Goal: Task Accomplishment & Management: Manage account settings

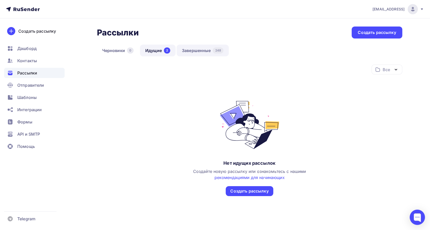
click at [209, 50] on link "Завершенные 248" at bounding box center [203, 51] width 52 height 12
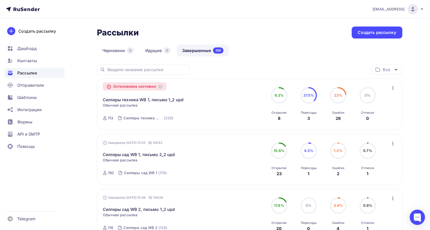
drag, startPoint x: 338, startPoint y: 93, endPoint x: 332, endPoint y: 95, distance: 6.4
click at [338, 93] on span "23%" at bounding box center [338, 95] width 8 height 4
click at [159, 100] on link "Селлеры техника WB 1, письмо 1_2 upd" at bounding box center [143, 99] width 81 height 6
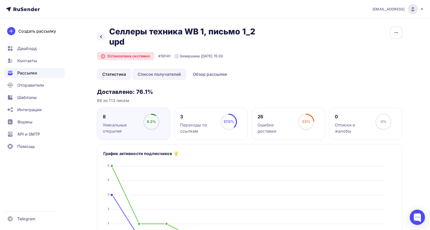
click at [170, 77] on link "Список получателей" at bounding box center [159, 74] width 54 height 12
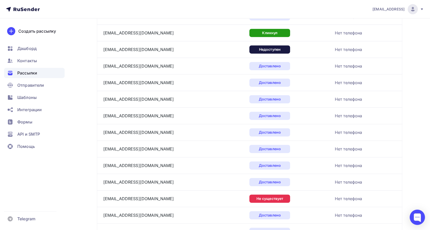
scroll to position [339, 0]
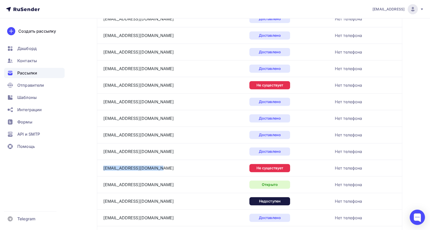
drag, startPoint x: 162, startPoint y: 167, endPoint x: 162, endPoint y: 140, distance: 27.0
click at [103, 166] on div "[EMAIL_ADDRESS][DOMAIN_NAME]" at bounding box center [166, 168] width 127 height 8
copy link "[EMAIL_ADDRESS][DOMAIN_NAME]"
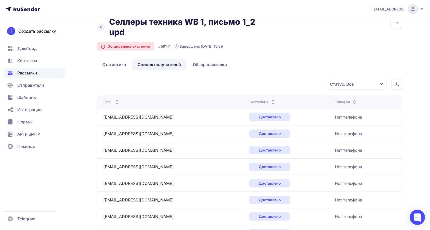
scroll to position [0, 0]
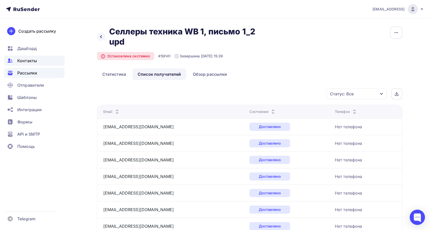
click at [39, 59] on div "Контакты" at bounding box center [34, 61] width 61 height 10
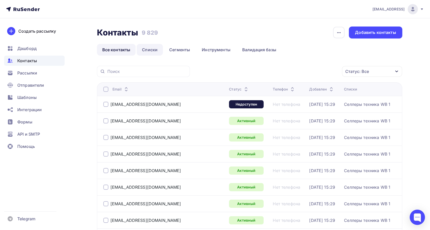
click at [153, 47] on link "Списки" at bounding box center [150, 50] width 26 height 12
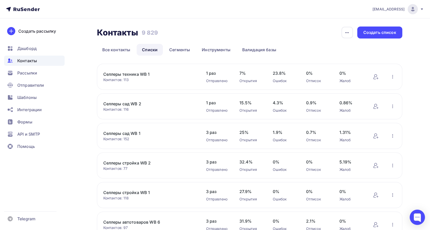
click at [133, 75] on link "Селлеры техника WB 1" at bounding box center [146, 74] width 87 height 6
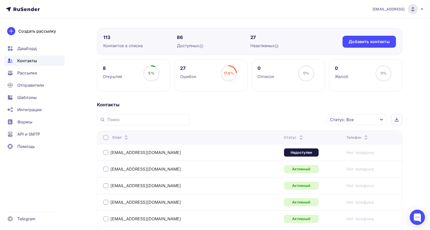
scroll to position [85, 0]
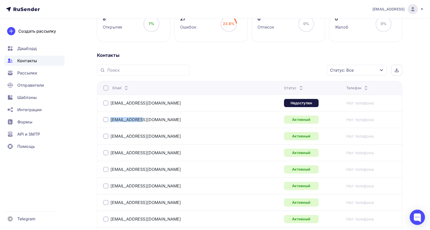
drag, startPoint x: 155, startPoint y: 120, endPoint x: 102, endPoint y: 117, distance: 53.1
click at [102, 117] on td "[EMAIL_ADDRESS][DOMAIN_NAME]" at bounding box center [189, 119] width 185 height 17
copy div "[EMAIL_ADDRESS][DOMAIN_NAME]"
click at [226, 215] on div "[EMAIL_ADDRESS][DOMAIN_NAME]" at bounding box center [166, 219] width 127 height 8
drag, startPoint x: 116, startPoint y: 102, endPoint x: 107, endPoint y: 103, distance: 9.0
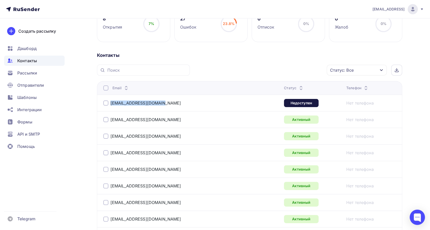
click at [107, 103] on div "[EMAIL_ADDRESS][DOMAIN_NAME]" at bounding box center [166, 103] width 127 height 8
copy div "[EMAIL_ADDRESS][DOMAIN_NAME]"
click at [168, 102] on div "[EMAIL_ADDRESS][DOMAIN_NAME]" at bounding box center [166, 103] width 127 height 8
drag, startPoint x: 169, startPoint y: 102, endPoint x: 109, endPoint y: 103, distance: 59.1
click at [109, 103] on div "[EMAIL_ADDRESS][DOMAIN_NAME]" at bounding box center [166, 103] width 127 height 8
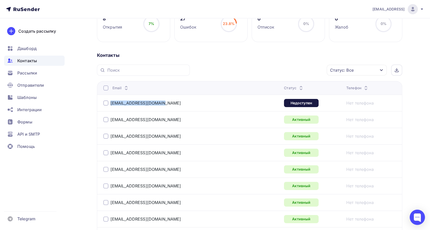
copy link "[EMAIL_ADDRESS][DOMAIN_NAME]"
click at [35, 74] on span "Рассылки" at bounding box center [27, 73] width 20 height 6
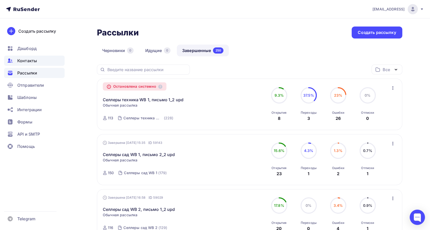
click at [39, 60] on div "Контакты" at bounding box center [34, 61] width 61 height 10
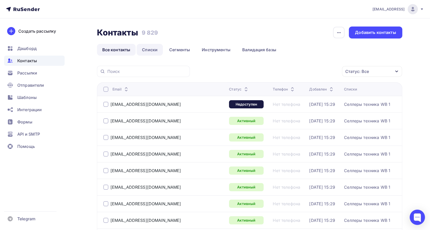
click at [151, 48] on link "Списки" at bounding box center [150, 50] width 26 height 12
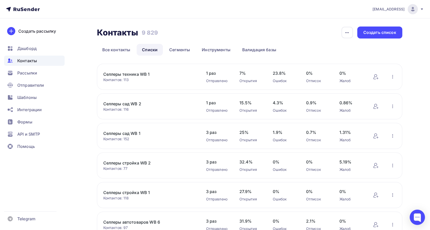
drag, startPoint x: 101, startPoint y: 73, endPoint x: 182, endPoint y: 72, distance: 81.7
click at [182, 72] on div "Селлеры техника WB 1 Контактов: 113 Добавить контакты Переименовать список Скач…" at bounding box center [250, 77] width 306 height 26
copy link "Селлеры техника WB 1"
click at [385, 30] on div "Создать список" at bounding box center [380, 33] width 33 height 6
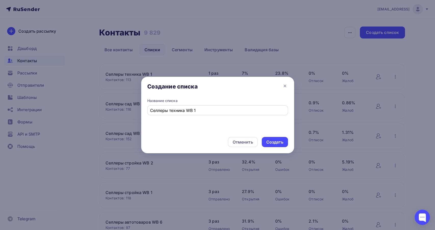
drag, startPoint x: 169, startPoint y: 115, endPoint x: 224, endPoint y: 108, distance: 54.9
click at [225, 108] on div "Селлеры техника WB 1" at bounding box center [217, 110] width 141 height 10
click at [218, 111] on input "Селлеры техника WB 1" at bounding box center [217, 110] width 135 height 6
type input "Селлеры техника WB 2"
click at [274, 139] on div "Создать" at bounding box center [274, 142] width 17 height 6
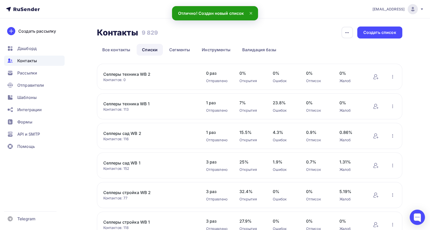
click at [124, 74] on link "Селлеры техника WB 2" at bounding box center [146, 74] width 87 height 6
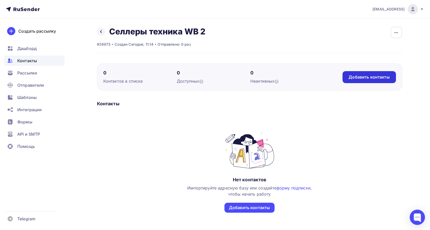
click at [378, 76] on div "Добавить контакты" at bounding box center [369, 77] width 41 height 6
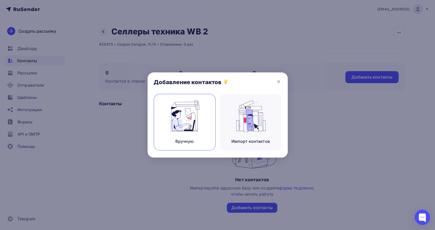
click at [174, 128] on img at bounding box center [184, 116] width 34 height 32
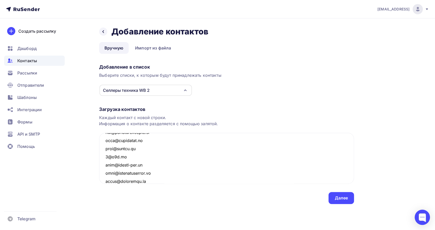
scroll to position [817, 0]
drag, startPoint x: 307, startPoint y: 184, endPoint x: 352, endPoint y: 212, distance: 53.4
click at [352, 212] on div "Назад Добавление контактов Добавление контактов Вручную Импорт из файла Вручную…" at bounding box center [217, 121] width 417 height 206
type textarea "[EMAIL_ADDRESS][DOMAIN_NAME] [EMAIL_ADDRESS][DOMAIN_NAME] [EMAIL_ADDRESS][DOMAI…"
click at [337, 196] on div "Далее" at bounding box center [340, 198] width 13 height 6
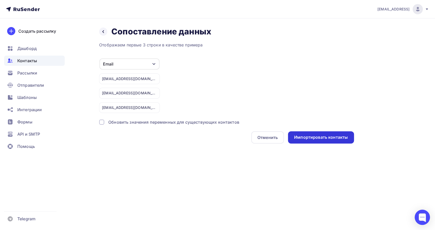
click at [310, 136] on div "Импортировать контакты" at bounding box center [321, 137] width 54 height 6
